Goal: Information Seeking & Learning: Learn about a topic

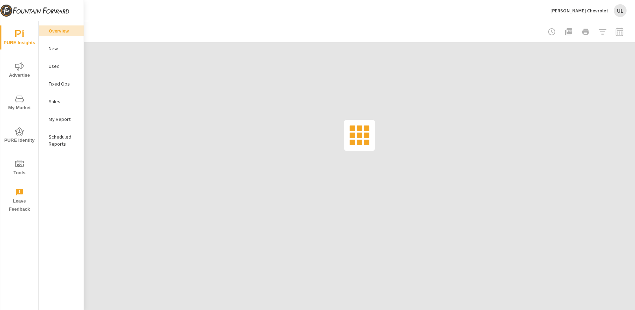
click at [607, 8] on p "John Megel Chevrolet" at bounding box center [580, 10] width 58 height 6
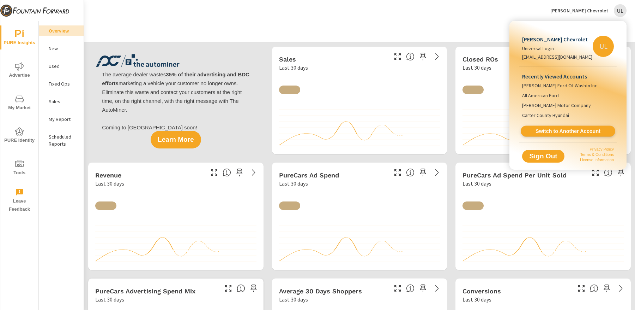
click at [571, 135] on link "Switch to Another Account" at bounding box center [568, 131] width 95 height 11
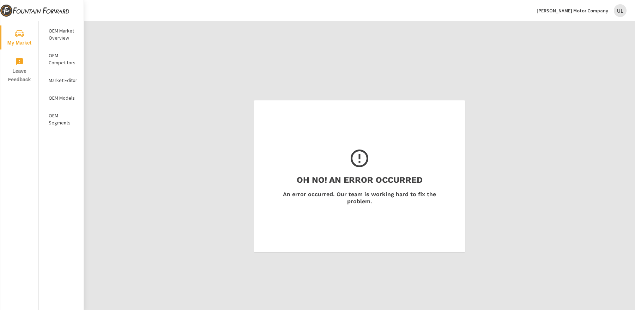
click at [61, 99] on p "OEM Models" at bounding box center [63, 97] width 29 height 7
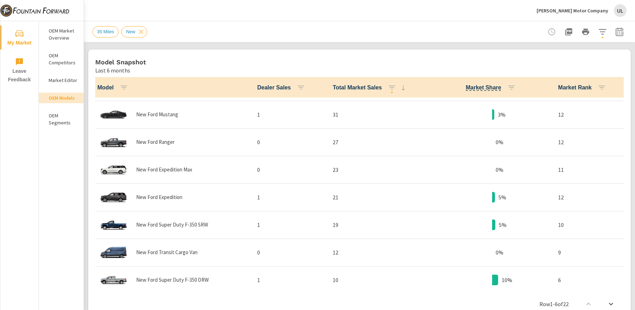
scroll to position [193, 0]
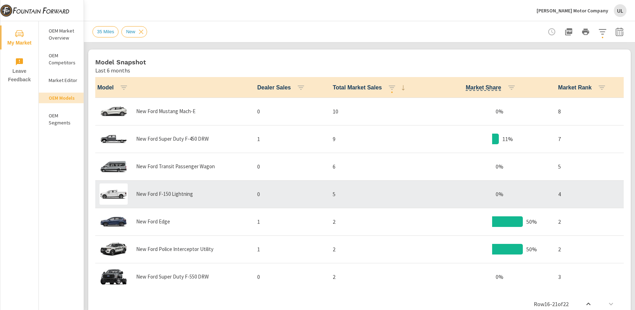
scroll to position [415, 0]
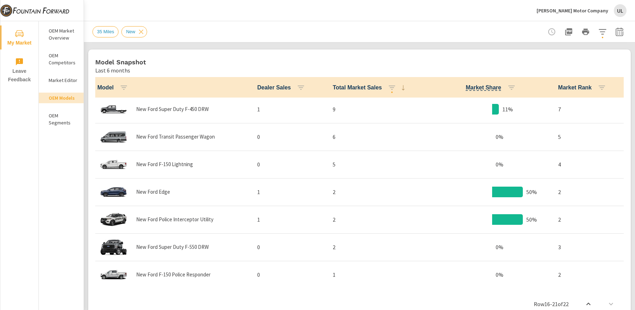
click at [619, 29] on icon "button" at bounding box center [620, 32] width 8 height 8
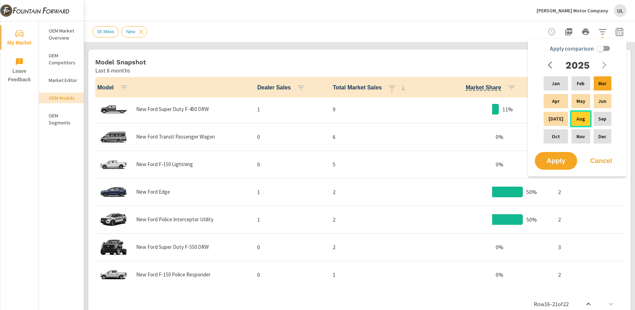
click at [577, 122] on div "Aug" at bounding box center [580, 118] width 21 height 17
click at [581, 121] on p "Aug" at bounding box center [581, 118] width 8 height 7
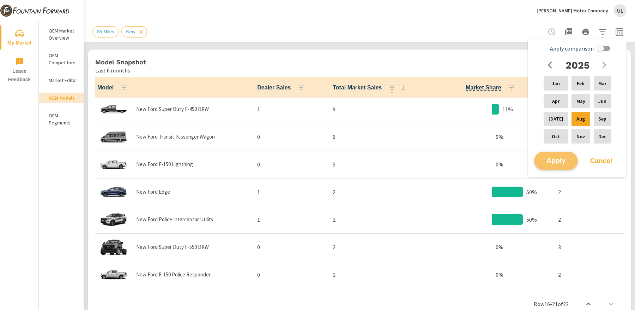
click at [563, 153] on button "Apply" at bounding box center [556, 160] width 44 height 18
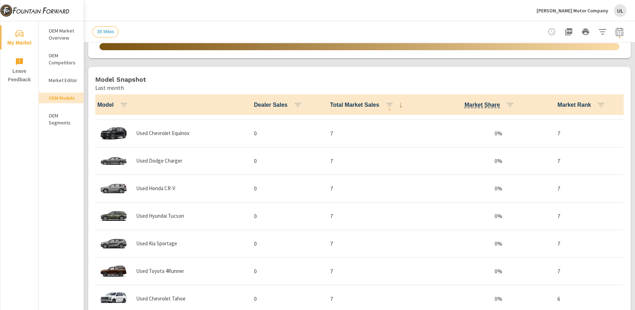
scroll to position [649, 0]
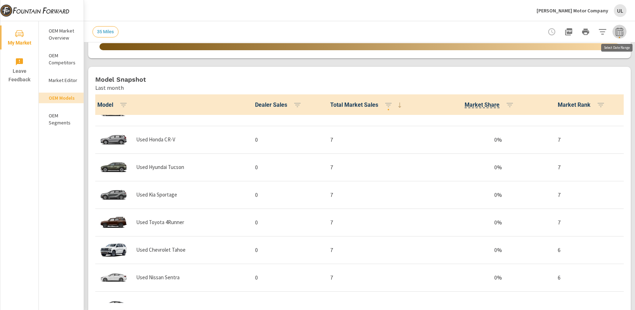
click at [620, 30] on icon "button" at bounding box center [620, 32] width 8 height 8
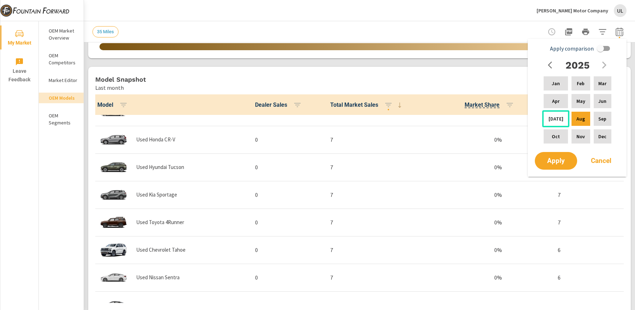
click at [559, 118] on div "Jul" at bounding box center [555, 118] width 27 height 17
click at [562, 157] on span "Apply" at bounding box center [556, 160] width 29 height 7
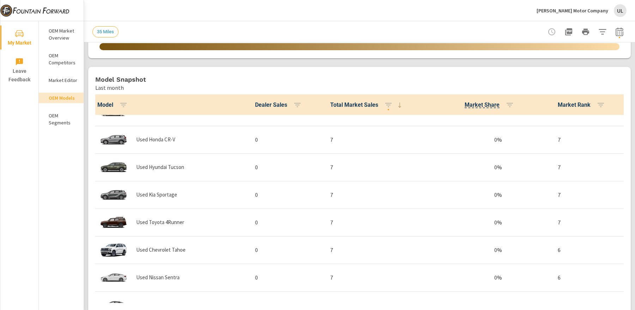
click at [621, 33] on icon "button" at bounding box center [620, 32] width 8 height 8
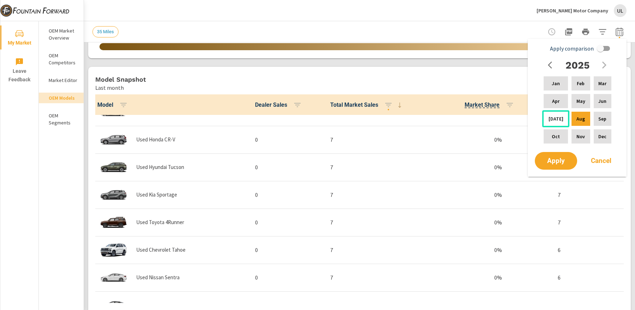
click at [558, 123] on div "Jul" at bounding box center [555, 118] width 27 height 17
click at [564, 155] on button "Apply" at bounding box center [556, 160] width 44 height 18
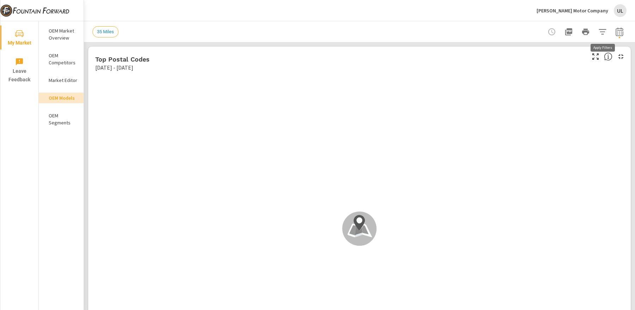
click at [602, 34] on icon "button" at bounding box center [602, 31] width 7 height 5
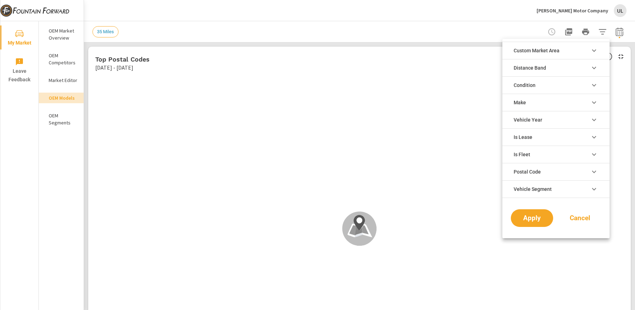
scroll to position [0, 0]
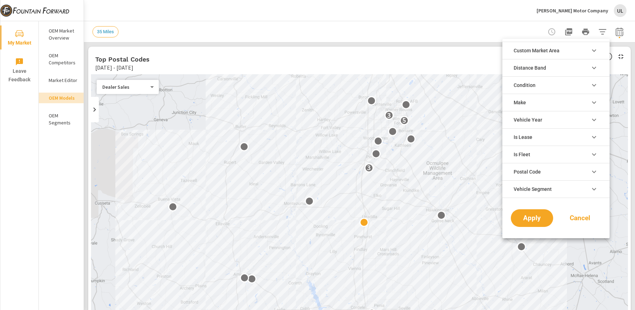
click at [549, 83] on li "Condition" at bounding box center [556, 84] width 107 height 17
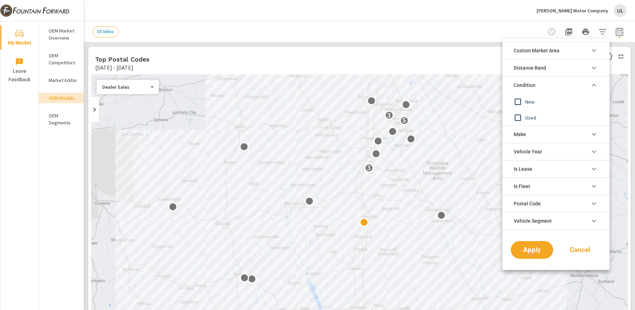
click at [520, 102] on input "filter options" at bounding box center [518, 101] width 15 height 15
click at [546, 243] on button "Apply" at bounding box center [532, 249] width 44 height 18
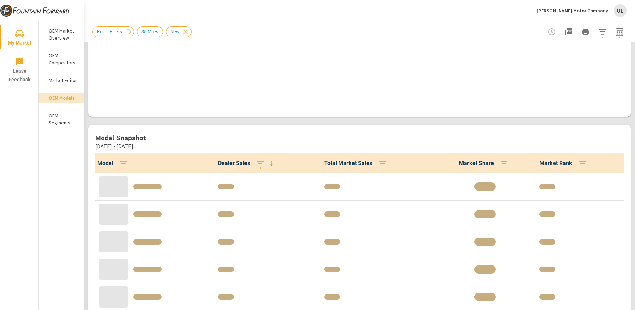
scroll to position [285, 0]
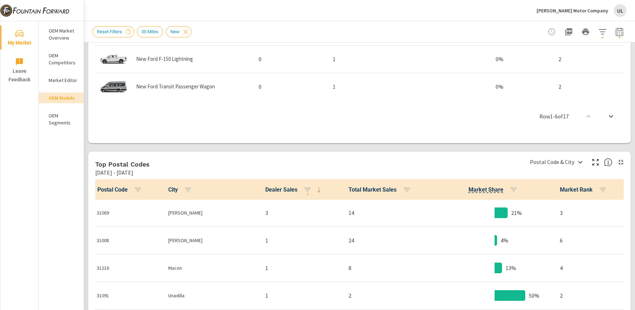
scroll to position [659, 0]
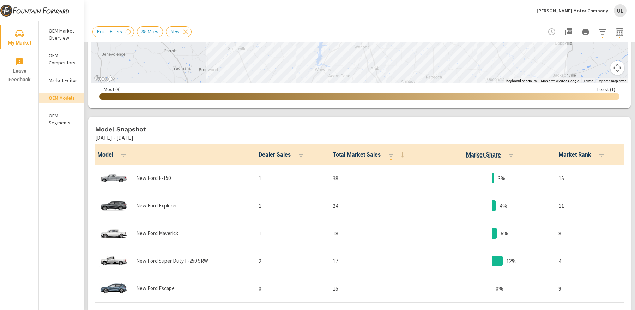
scroll to position [117, 0]
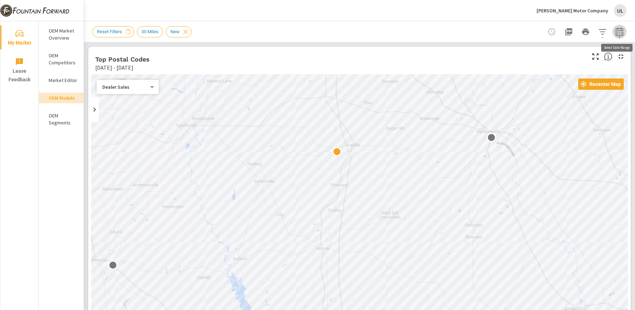
click at [620, 34] on icon "button" at bounding box center [619, 32] width 5 height 3
